Goal: Task Accomplishment & Management: Manage account settings

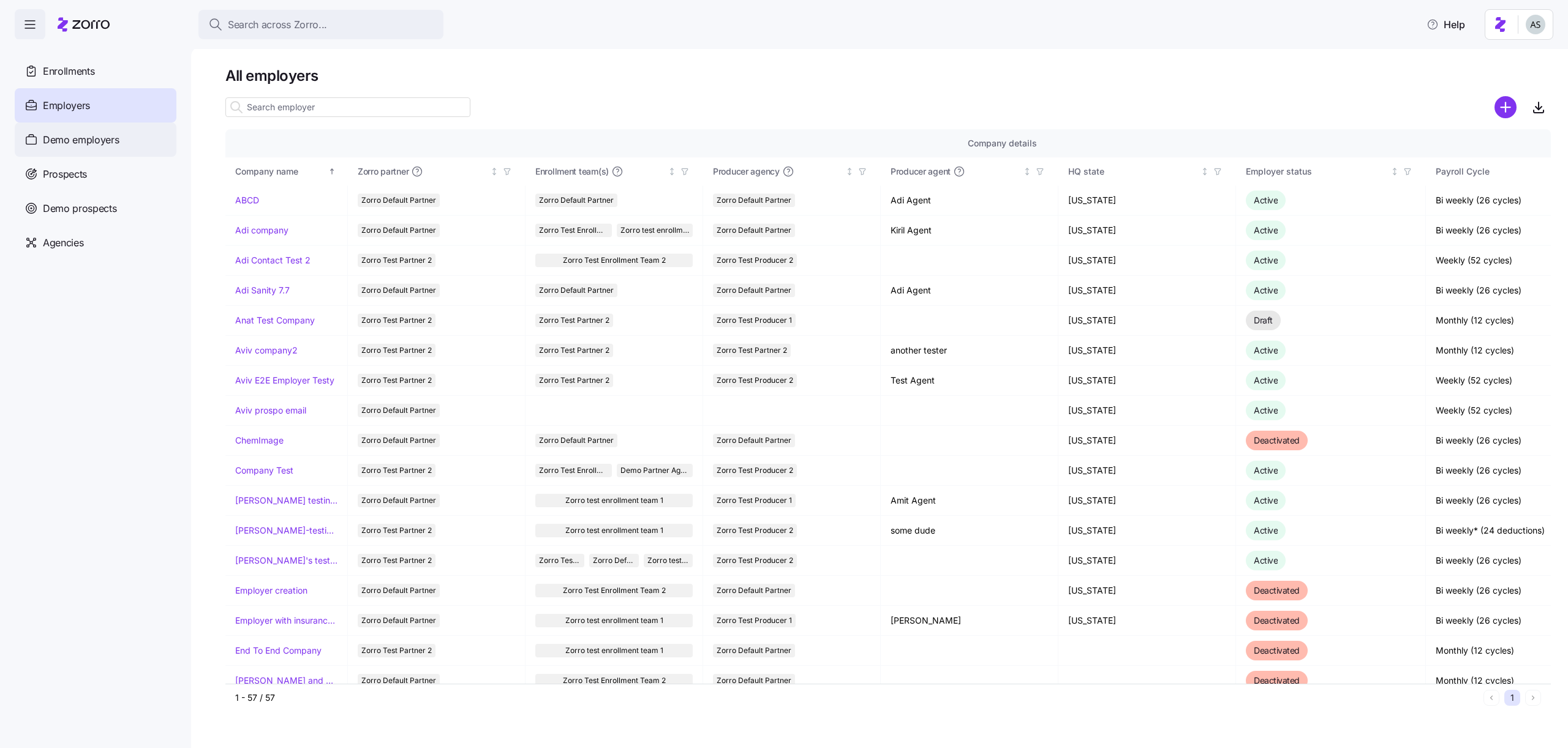
click at [87, 126] on div "Demo employers" at bounding box center [95, 139] width 162 height 34
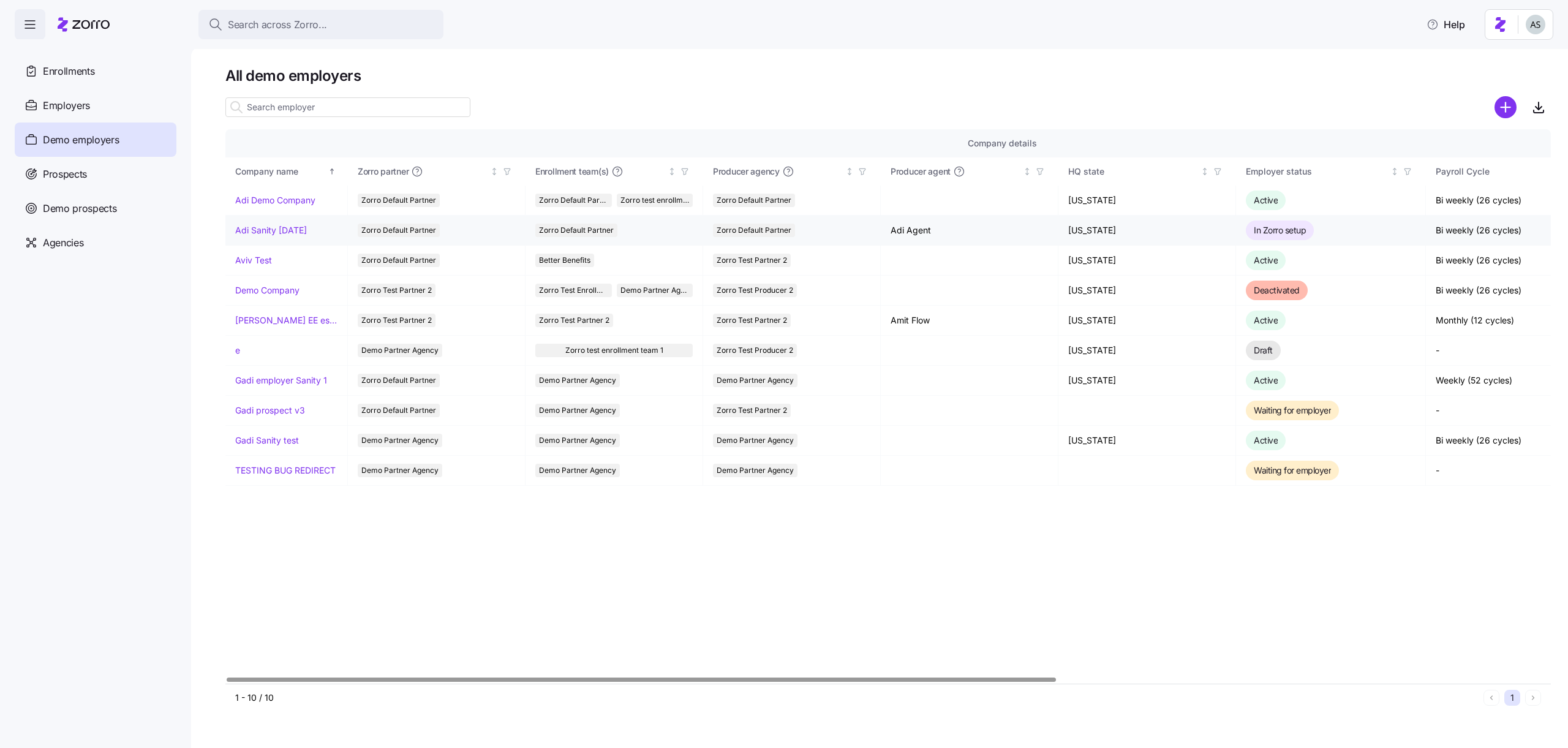
click at [241, 228] on link "Adi Sanity [DATE]" at bounding box center [270, 230] width 71 height 12
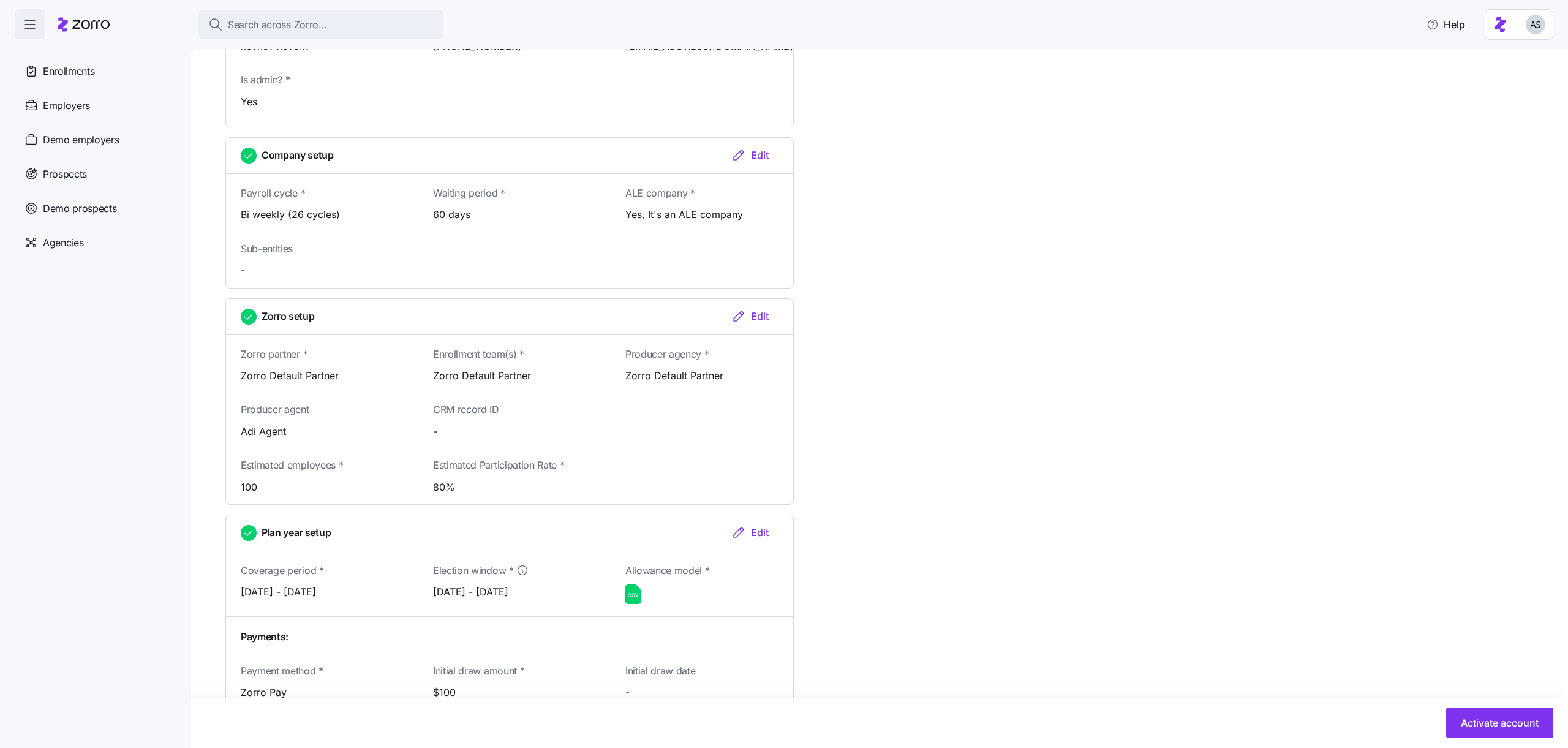
scroll to position [1136, 0]
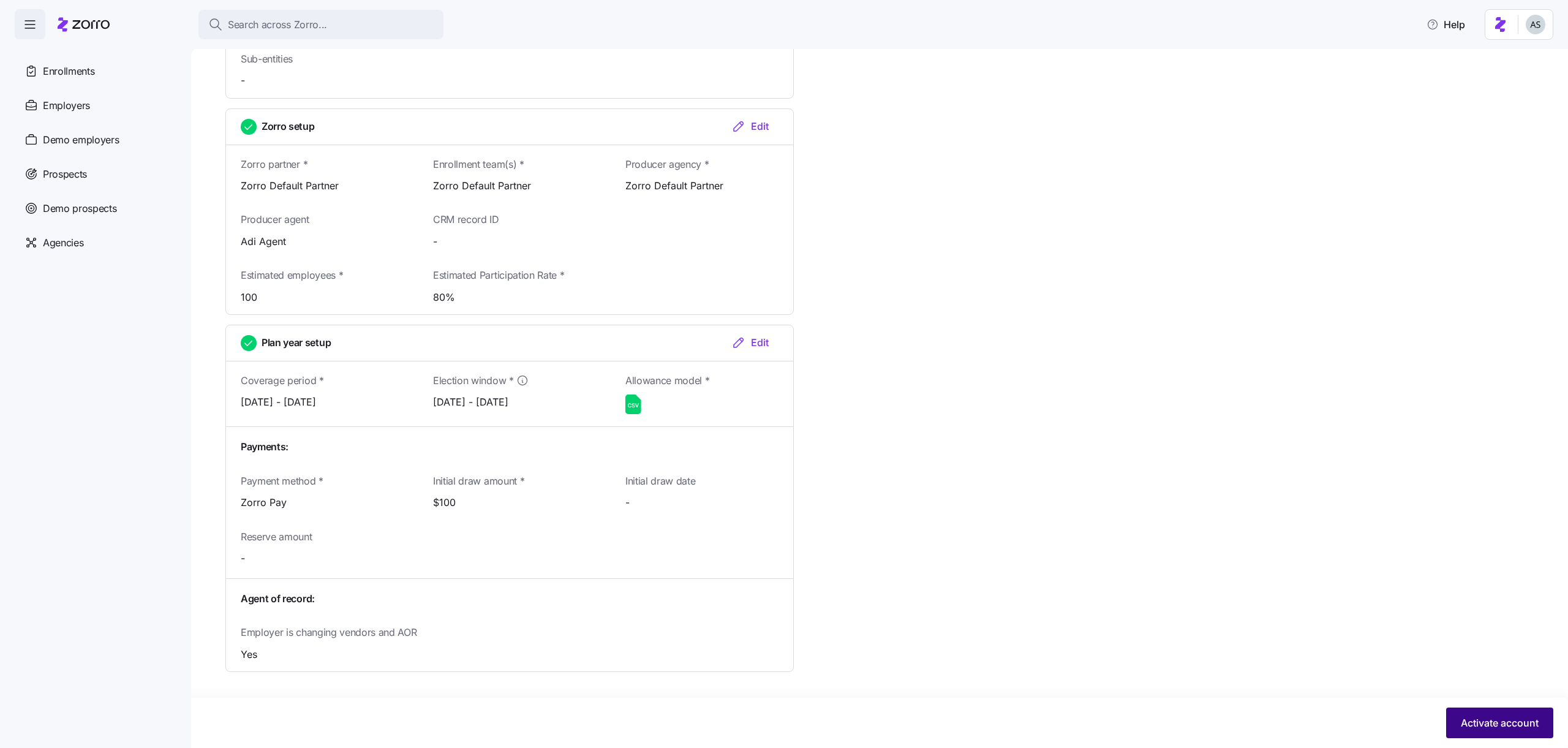
click at [1464, 709] on button "Activate account" at bounding box center [1500, 723] width 107 height 30
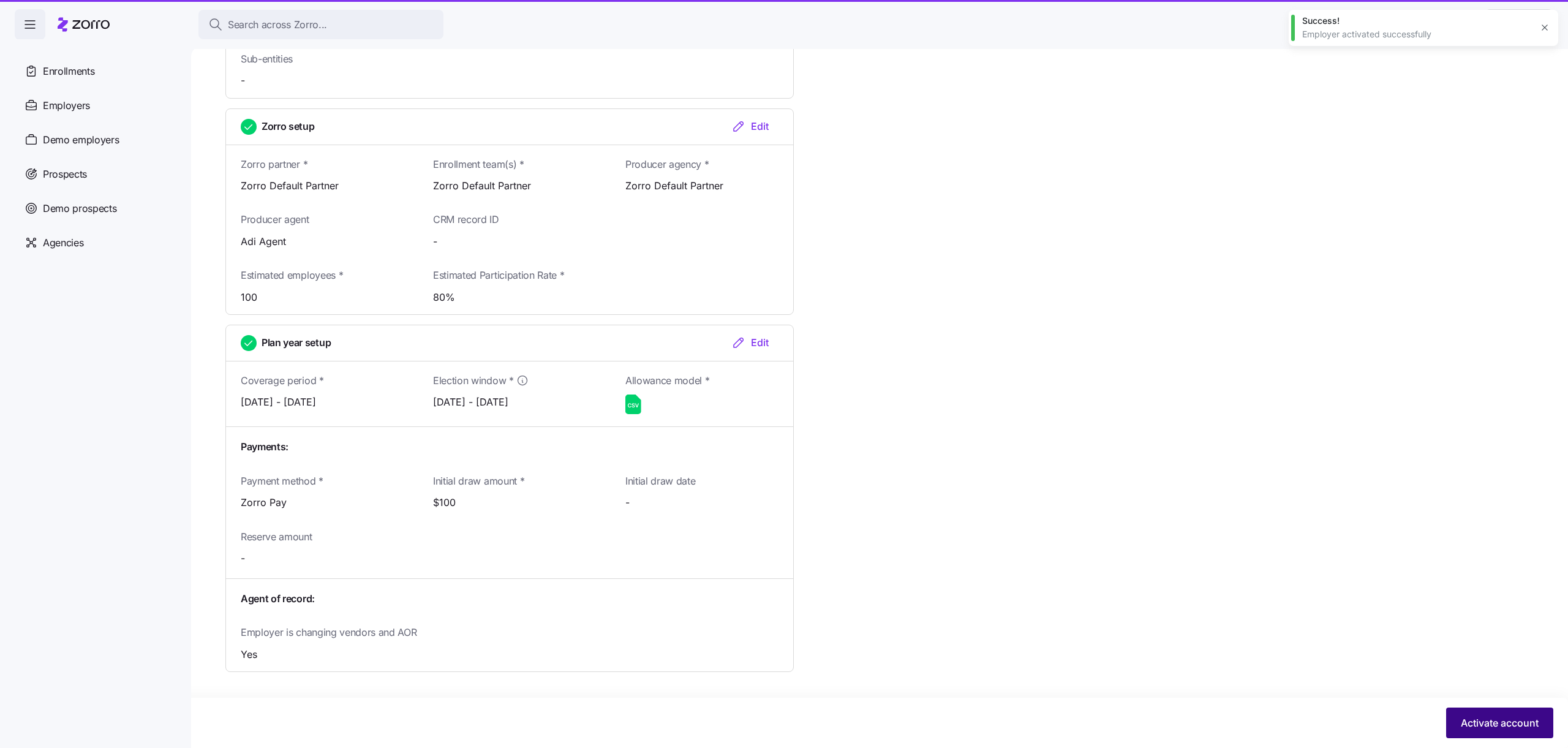
scroll to position [954, 0]
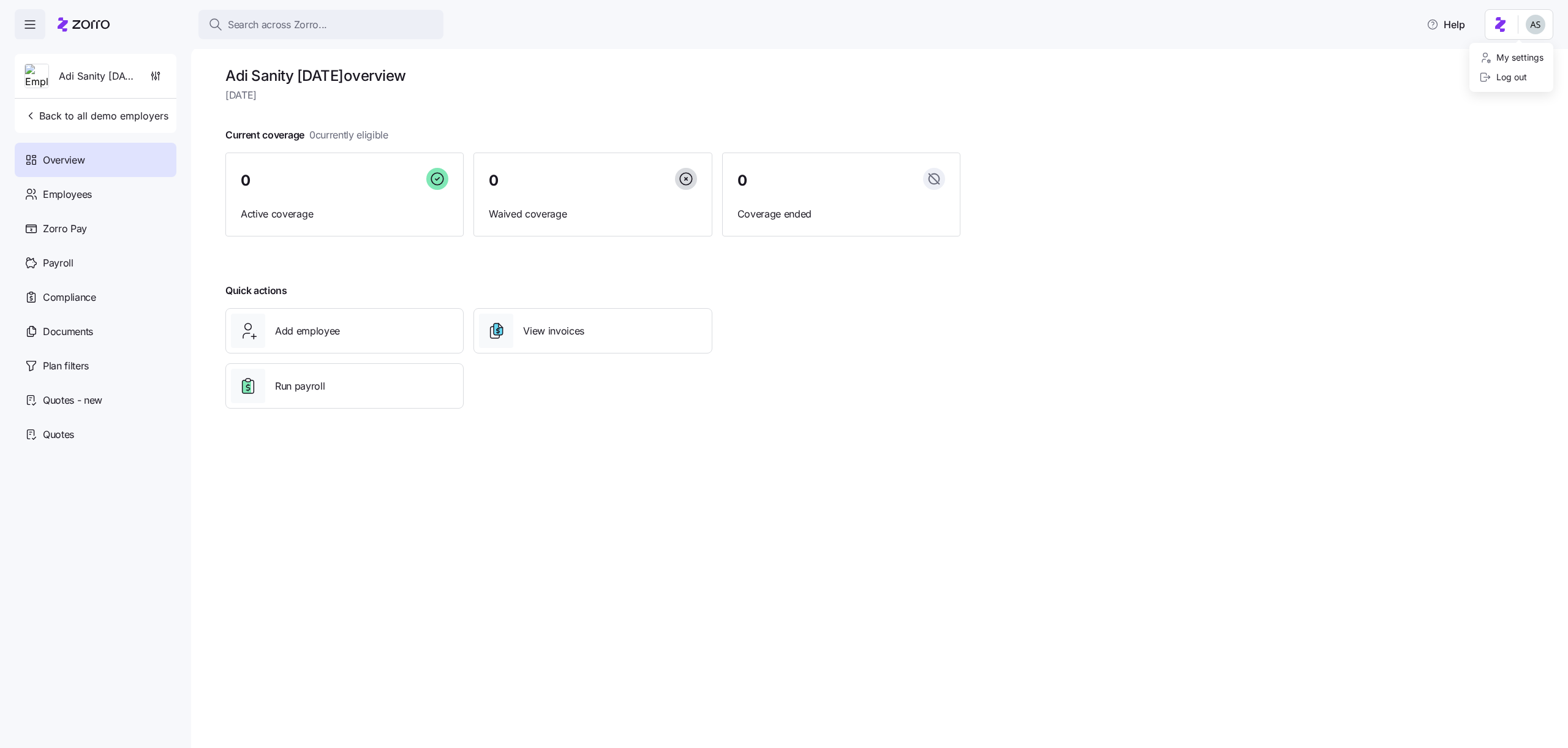
click at [1543, 11] on html "Search across Zorro... Help Adi Sanity [DATE] Back to all demo employers Overvi…" at bounding box center [784, 370] width 1568 height 741
click at [1518, 71] on div "Log out" at bounding box center [1503, 77] width 48 height 14
